Goal: Information Seeking & Learning: Learn about a topic

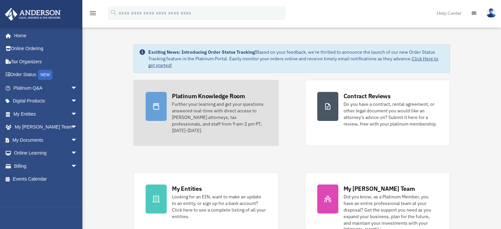
click at [195, 109] on div "Further your learning and get your questions answered real-time with direct acc…" at bounding box center [219, 117] width 94 height 33
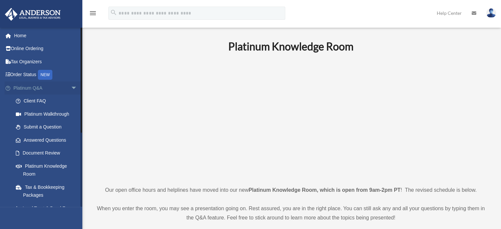
click at [71, 89] on span "arrow_drop_down" at bounding box center [77, 87] width 13 height 13
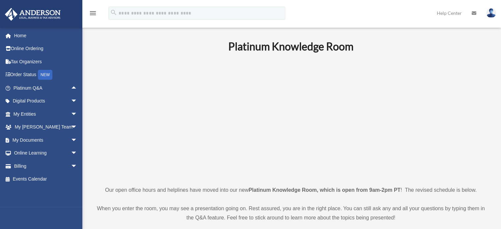
click at [478, 129] on p at bounding box center [291, 119] width 394 height 114
click at [13, 165] on span at bounding box center [11, 166] width 5 height 5
click at [71, 167] on span "arrow_drop_down" at bounding box center [77, 165] width 13 height 13
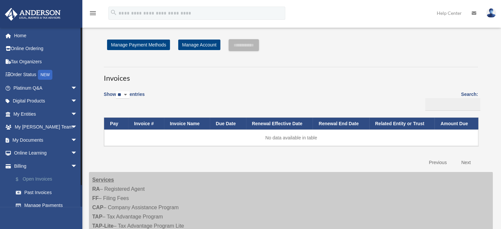
click at [48, 182] on link "$ Open Invoices" at bounding box center [48, 179] width 78 height 13
click at [71, 168] on span "arrow_drop_down" at bounding box center [77, 165] width 13 height 13
click at [24, 169] on link "Billing arrow_drop_up" at bounding box center [46, 165] width 83 height 13
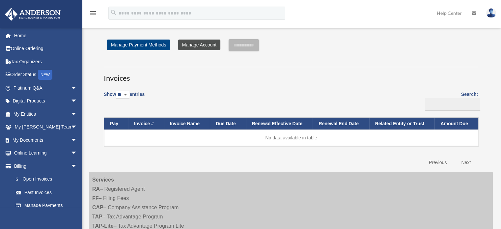
click at [202, 44] on link "Manage Account" at bounding box center [199, 45] width 42 height 11
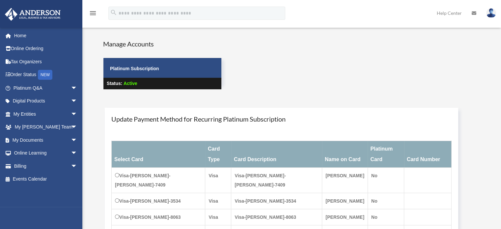
drag, startPoint x: 125, startPoint y: 147, endPoint x: 124, endPoint y: 152, distance: 5.0
click at [125, 148] on th "Select Card" at bounding box center [158, 154] width 93 height 27
click at [71, 115] on span "arrow_drop_down" at bounding box center [77, 113] width 13 height 13
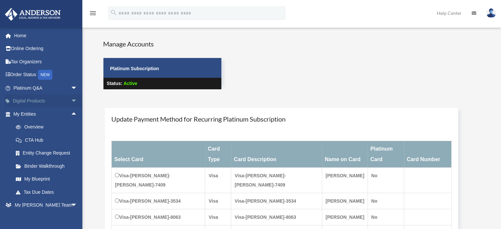
click at [74, 99] on span "arrow_drop_down" at bounding box center [77, 100] width 13 height 13
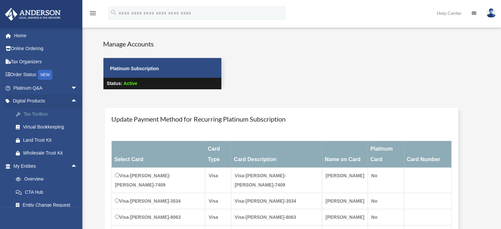
click at [43, 113] on div "Tax Toolbox" at bounding box center [51, 114] width 56 height 8
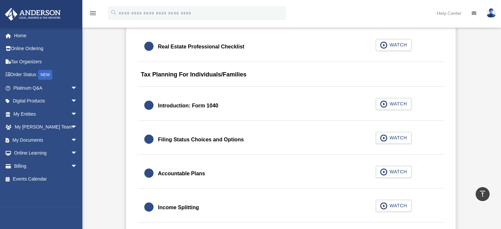
scroll to position [915, 0]
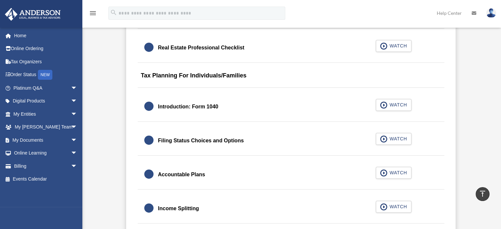
click at [313, 136] on link "Filing Status Choices and Options WATCH" at bounding box center [290, 141] width 293 height 16
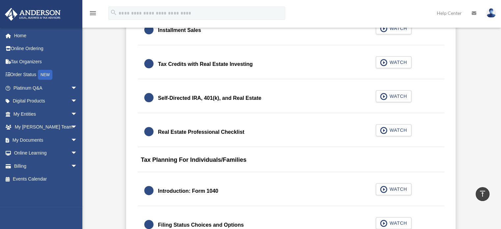
scroll to position [830, 0]
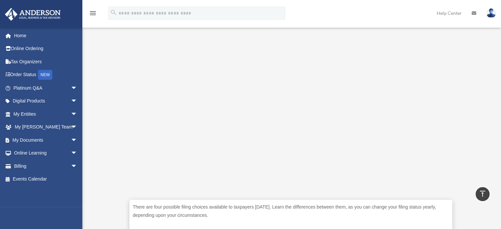
scroll to position [154, 0]
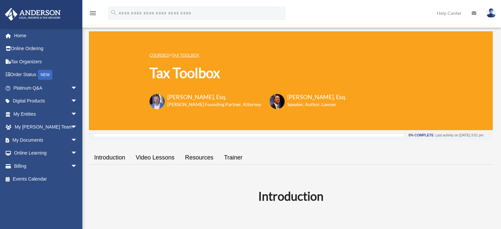
scroll to position [830, 0]
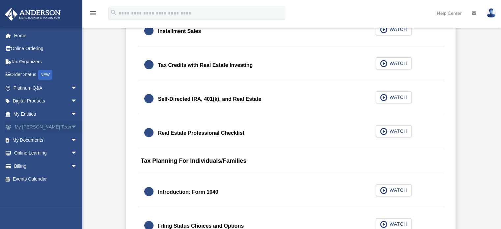
click at [71, 126] on span "arrow_drop_down" at bounding box center [77, 126] width 13 height 13
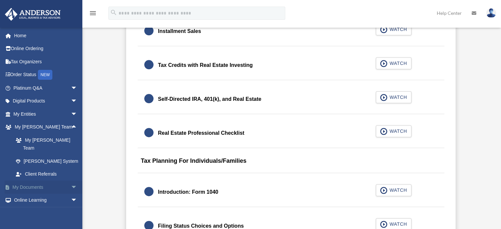
click at [71, 180] on span "arrow_drop_down" at bounding box center [77, 186] width 13 height 13
click at [71, 114] on span "arrow_drop_down" at bounding box center [77, 113] width 13 height 13
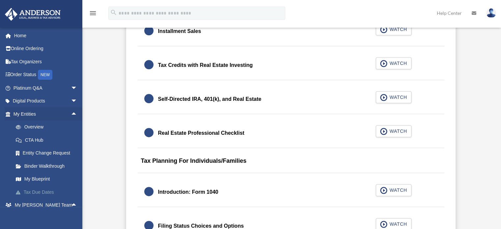
click at [39, 194] on link "Tax Due Dates" at bounding box center [48, 191] width 78 height 13
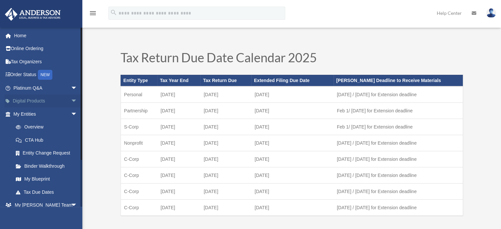
click at [71, 101] on span "arrow_drop_down" at bounding box center [77, 100] width 13 height 13
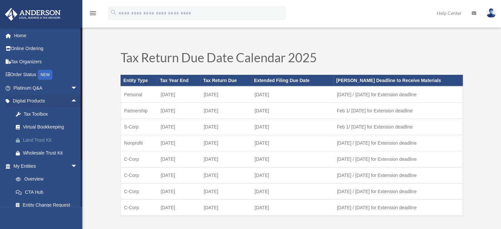
click at [32, 139] on div "Land Trust Kit" at bounding box center [51, 140] width 56 height 8
click at [32, 48] on link "Online Ordering" at bounding box center [46, 48] width 83 height 13
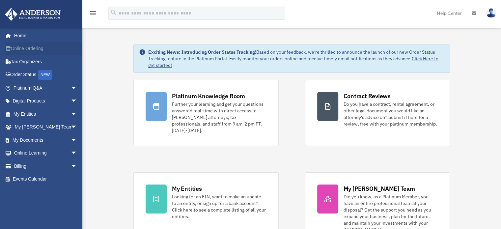
click at [41, 51] on link "Online Ordering" at bounding box center [46, 48] width 83 height 13
click at [95, 14] on icon "menu" at bounding box center [93, 13] width 8 height 8
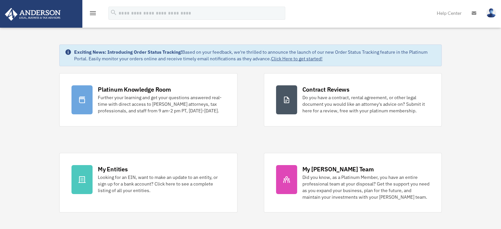
click at [496, 19] on link at bounding box center [491, 12] width 20 height 29
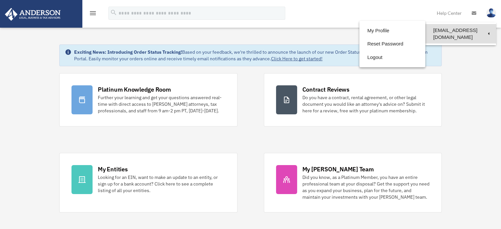
click at [446, 33] on link "[EMAIL_ADDRESS][DOMAIN_NAME]" at bounding box center [460, 33] width 71 height 19
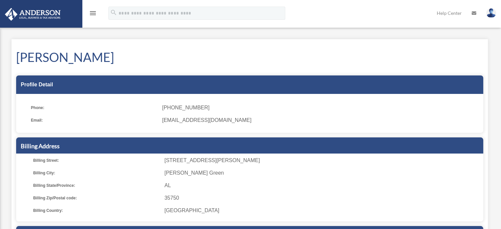
click at [494, 14] on img at bounding box center [491, 13] width 10 height 10
click at [382, 15] on div "menu search Site Menu add [EMAIL_ADDRESS][DOMAIN_NAME] My Profile Reset Passwor…" at bounding box center [250, 16] width 491 height 22
